Goal: Information Seeking & Learning: Learn about a topic

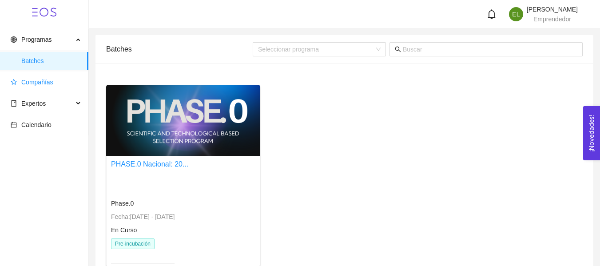
click at [50, 90] on span "Compañías" at bounding box center [46, 82] width 71 height 18
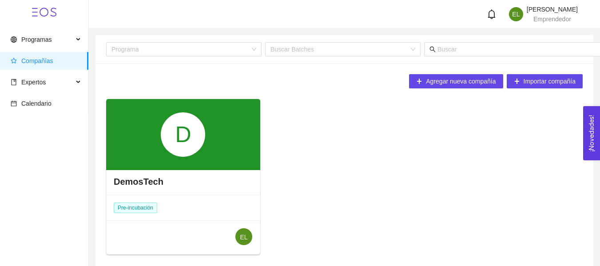
click at [205, 141] on div "D" at bounding box center [183, 134] width 44 height 44
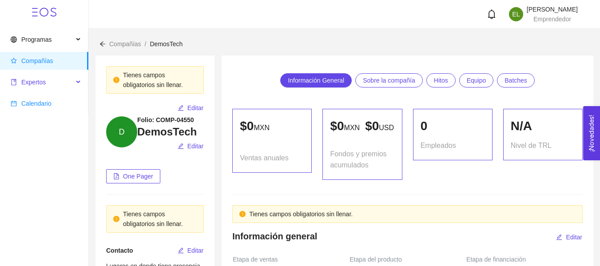
click at [48, 88] on span "Expertos" at bounding box center [42, 82] width 63 height 18
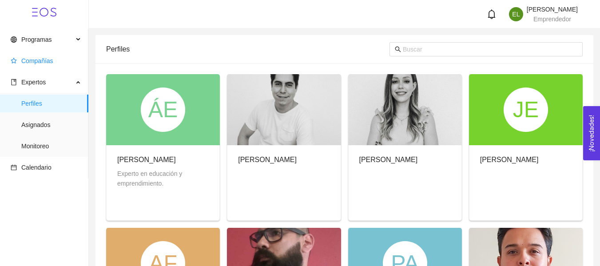
click at [48, 60] on span "Compañías" at bounding box center [37, 60] width 32 height 7
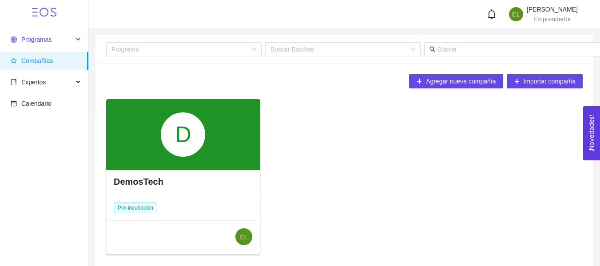
click at [48, 43] on span "Programas" at bounding box center [42, 40] width 63 height 18
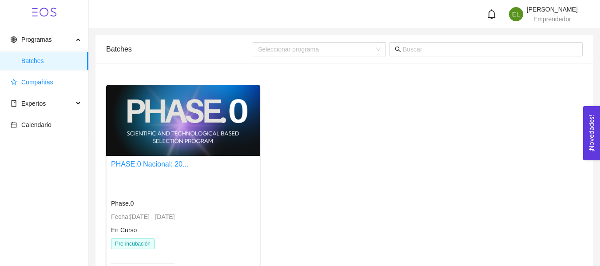
click at [44, 79] on span "Compañías" at bounding box center [37, 82] width 32 height 7
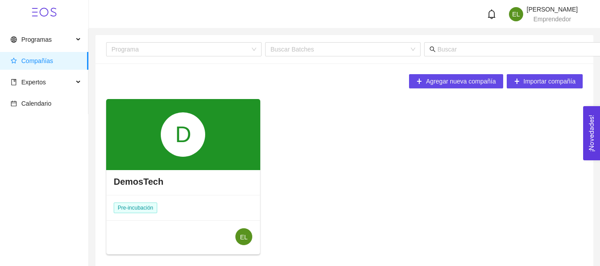
scroll to position [38, 0]
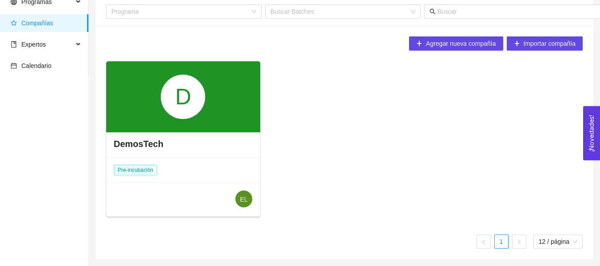
click at [206, 139] on div "DemosTech" at bounding box center [183, 143] width 153 height 27
click at [214, 118] on div "D" at bounding box center [183, 96] width 154 height 71
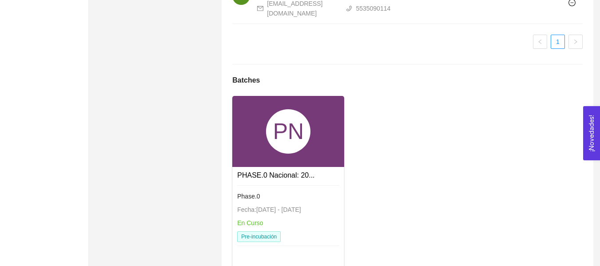
click at [296, 154] on div "PN" at bounding box center [288, 131] width 44 height 44
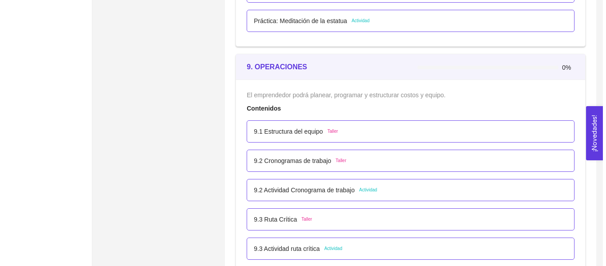
scroll to position [2929, 0]
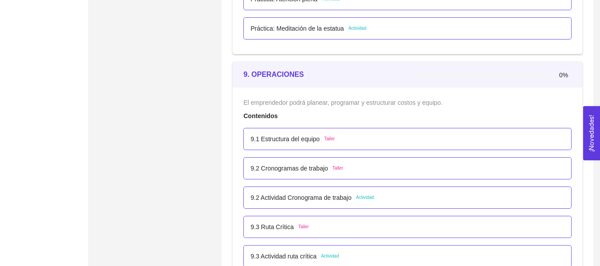
click at [368, 173] on div "9.2 Cronogramas de trabajo Taller" at bounding box center [407, 168] width 314 height 10
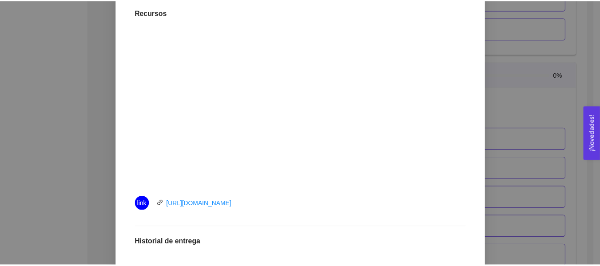
scroll to position [266, 0]
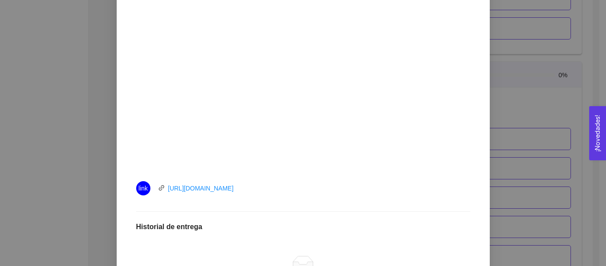
click at [566, 94] on div "9. OPERACIONES El emprendedor podrá planear, programar y estructurar costos y e…" at bounding box center [303, 133] width 606 height 266
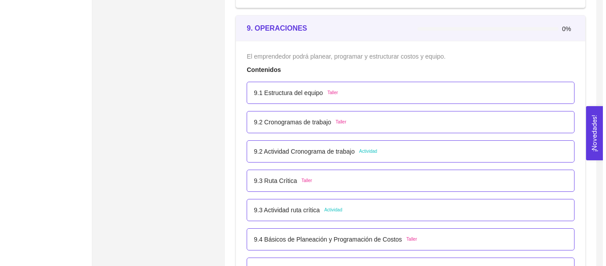
scroll to position [2973, 0]
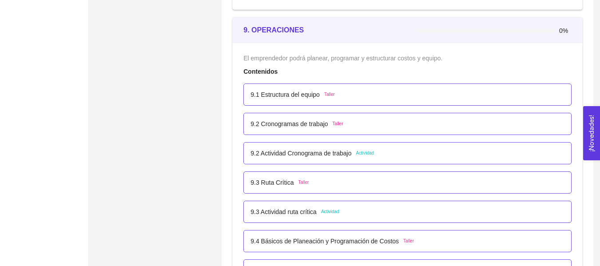
click at [338, 154] on p "9.2 Actividad Cronograma de trabajo" at bounding box center [300, 153] width 101 height 10
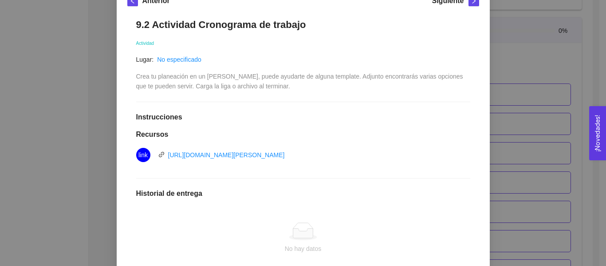
scroll to position [133, 0]
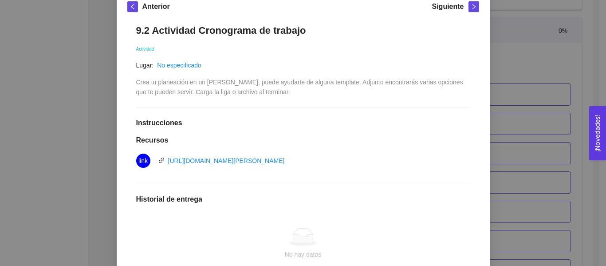
click at [545, 99] on div "9. OPERACIONES El emprendedor podrá planear, programar y estructurar costos y e…" at bounding box center [303, 133] width 606 height 266
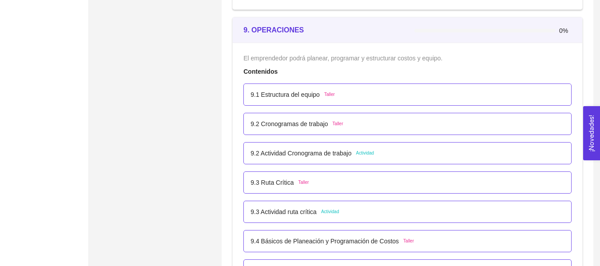
click at [341, 101] on div "9.1 Estructura del equipo Taller" at bounding box center [407, 94] width 328 height 22
click at [289, 100] on div "9.1 Estructura del equipo Taller" at bounding box center [407, 94] width 328 height 22
click at [288, 99] on p "9.1 Estructura del equipo" at bounding box center [284, 95] width 69 height 10
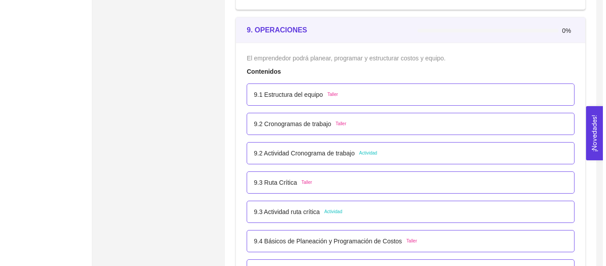
scroll to position [0, 0]
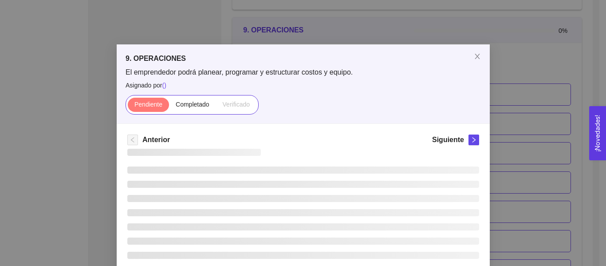
click at [287, 99] on div "9. OPERACIONES El emprendedor podrá planear, programar y estructurar costos y e…" at bounding box center [303, 133] width 606 height 266
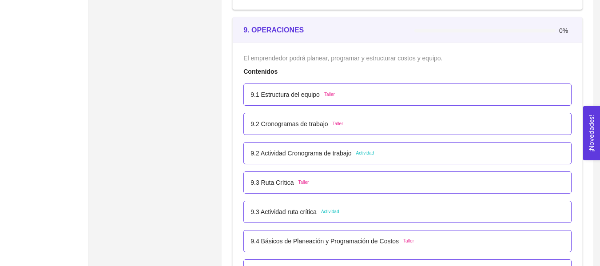
click at [287, 99] on p "9.1 Estructura del equipo" at bounding box center [284, 95] width 69 height 10
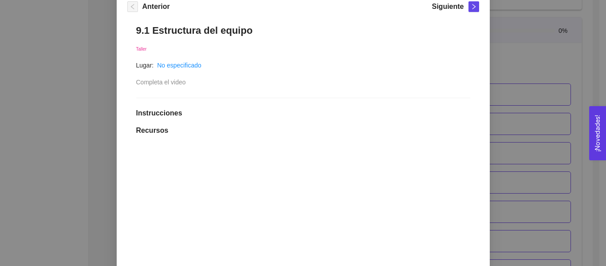
scroll to position [266, 0]
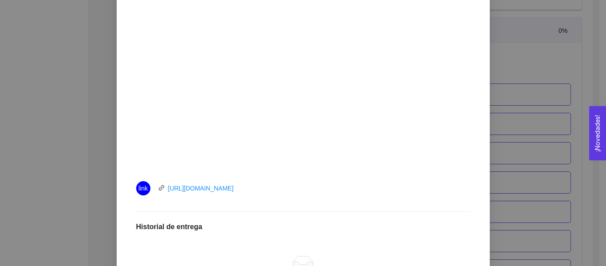
click at [561, 103] on div "9. OPERACIONES El emprendedor podrá planear, programar y estructurar costos y e…" at bounding box center [303, 133] width 606 height 266
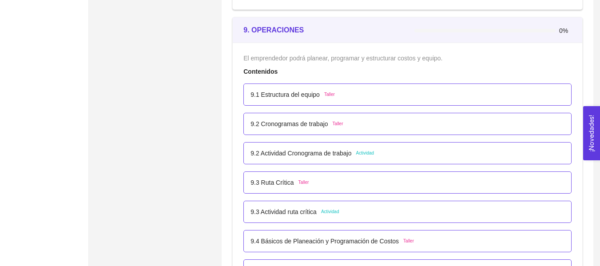
click at [305, 206] on div "9.3 Actividad ruta crítica Actividad" at bounding box center [407, 212] width 328 height 22
click at [305, 211] on p "9.3 Actividad ruta crítica" at bounding box center [283, 212] width 66 height 10
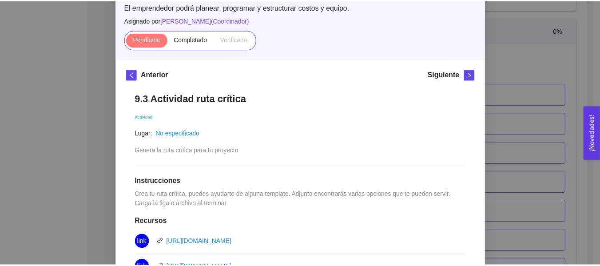
scroll to position [44, 0]
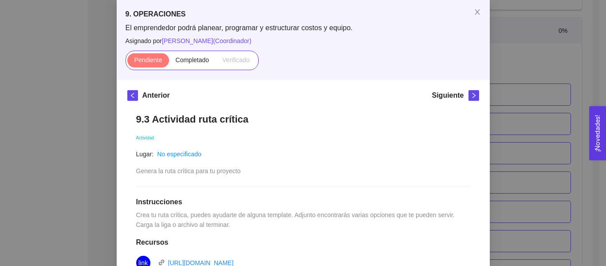
click at [504, 130] on div "9. OPERACIONES El emprendedor podrá planear, programar y estructurar costos y e…" at bounding box center [303, 133] width 606 height 266
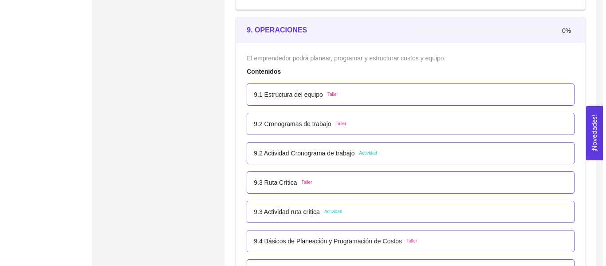
scroll to position [3018, 0]
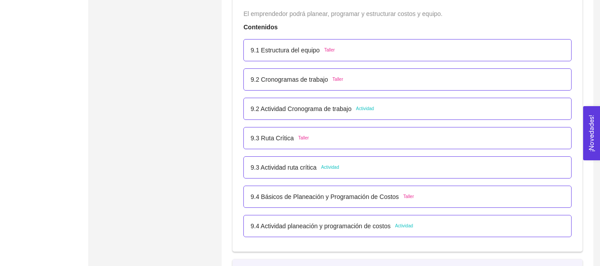
click at [353, 121] on li "9.2 Actividad Cronograma de trabajo Actividad" at bounding box center [407, 108] width 328 height 29
click at [350, 114] on p "9.2 Actividad Cronograma de trabajo" at bounding box center [300, 109] width 101 height 10
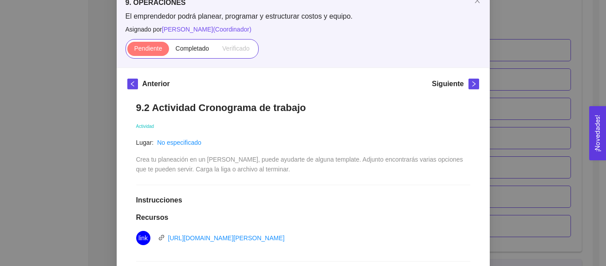
scroll to position [114, 0]
